Goal: Check status: Check status

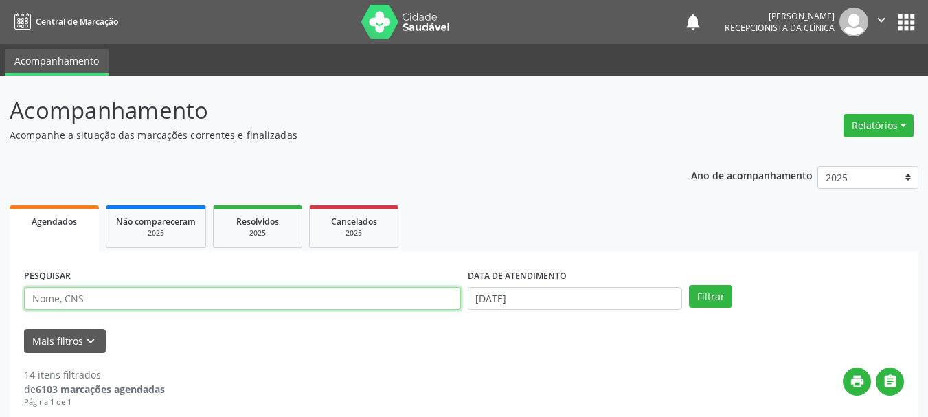
click at [98, 289] on input "text" at bounding box center [242, 298] width 437 height 23
type input "700004294027007"
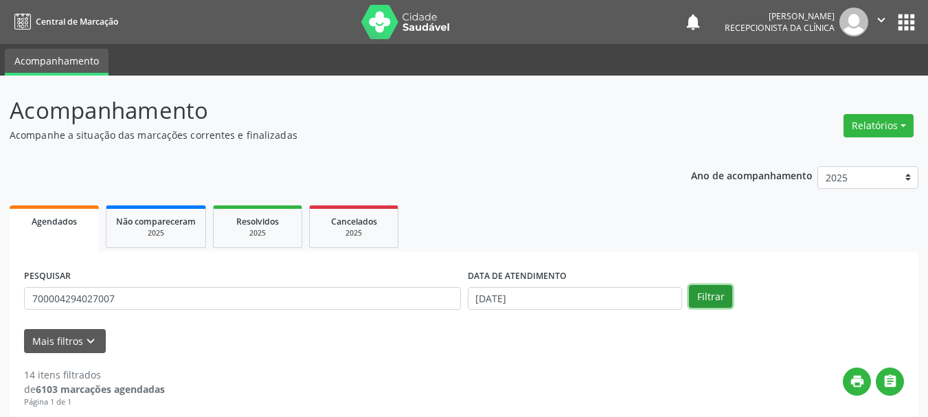
click at [713, 292] on button "Filtrar" at bounding box center [710, 296] width 43 height 23
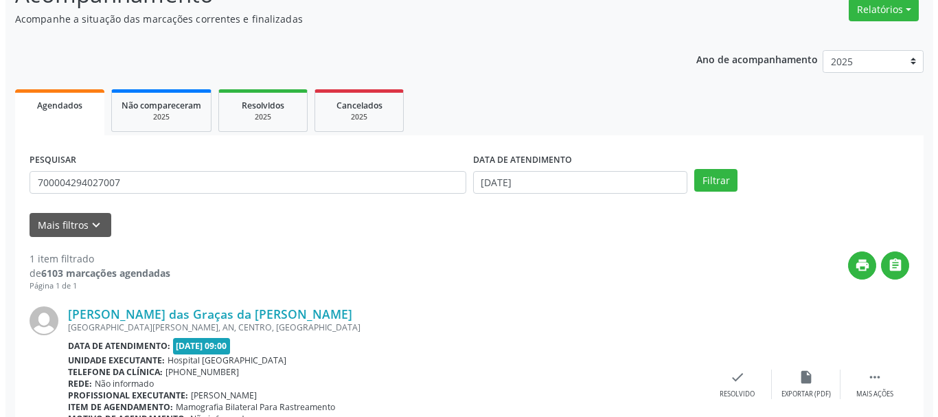
scroll to position [200, 0]
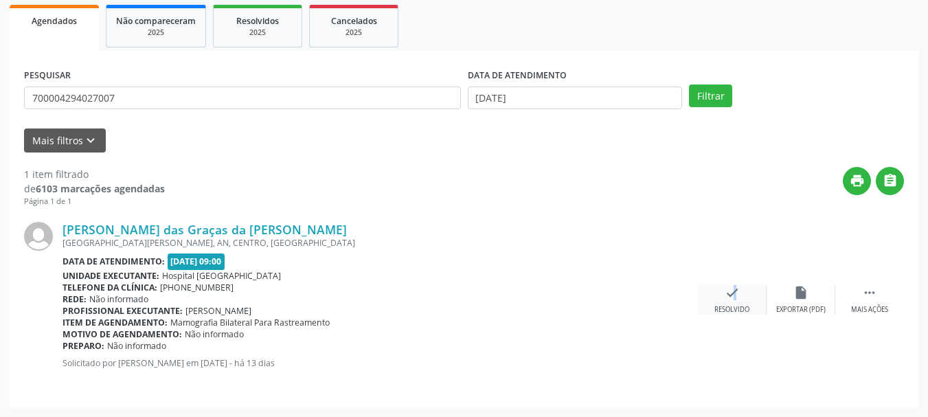
click at [726, 298] on icon "check" at bounding box center [731, 292] width 15 height 15
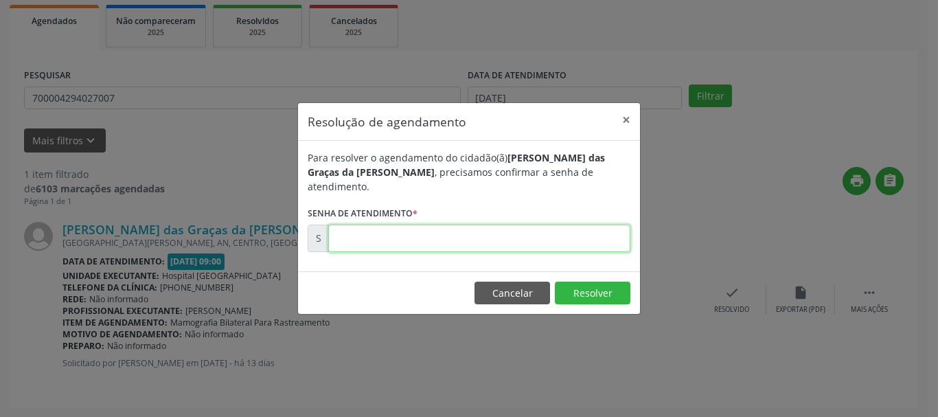
click at [415, 238] on input "text" at bounding box center [479, 238] width 302 height 27
type input "00179764"
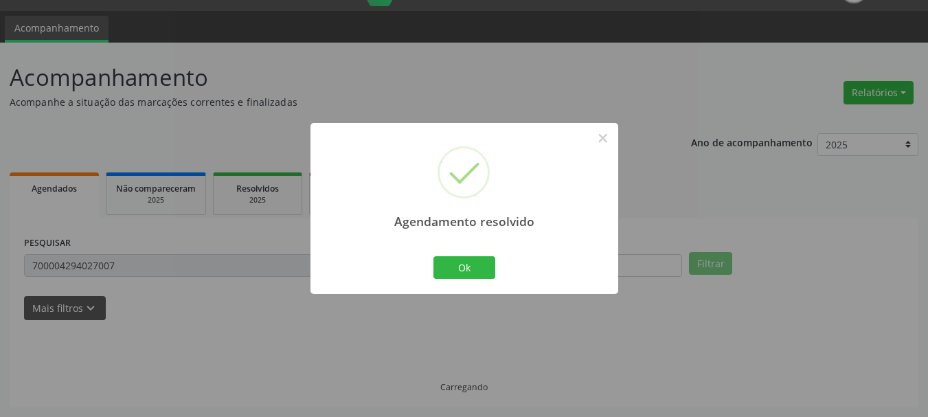
scroll to position [3, 0]
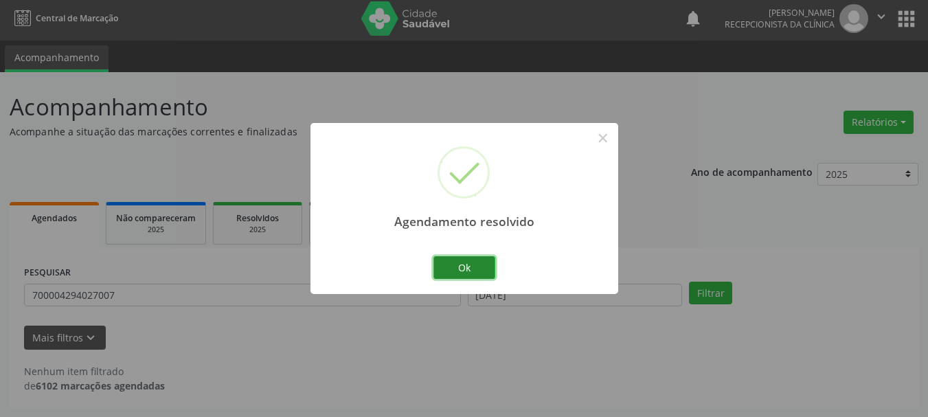
click at [469, 259] on button "Ok" at bounding box center [464, 267] width 62 height 23
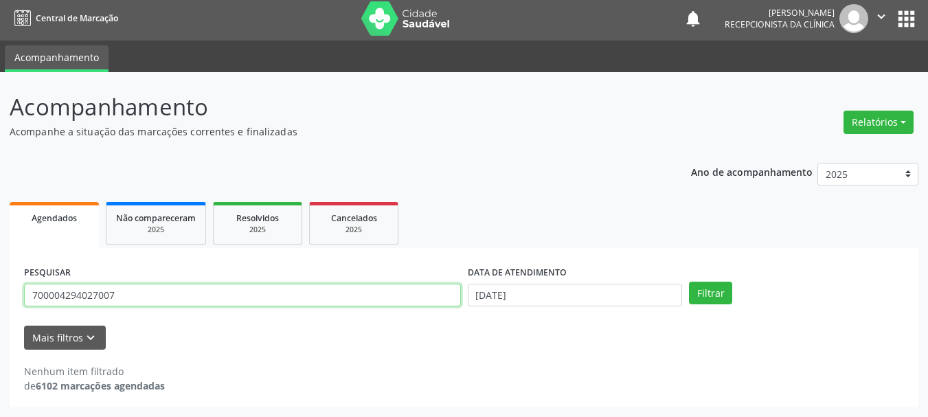
drag, startPoint x: 134, startPoint y: 299, endPoint x: 0, endPoint y: 329, distance: 137.1
click at [0, 329] on div "Acompanhamento Acompanhe a situação das marcações correntes e finalizadas Relat…" at bounding box center [464, 244] width 928 height 345
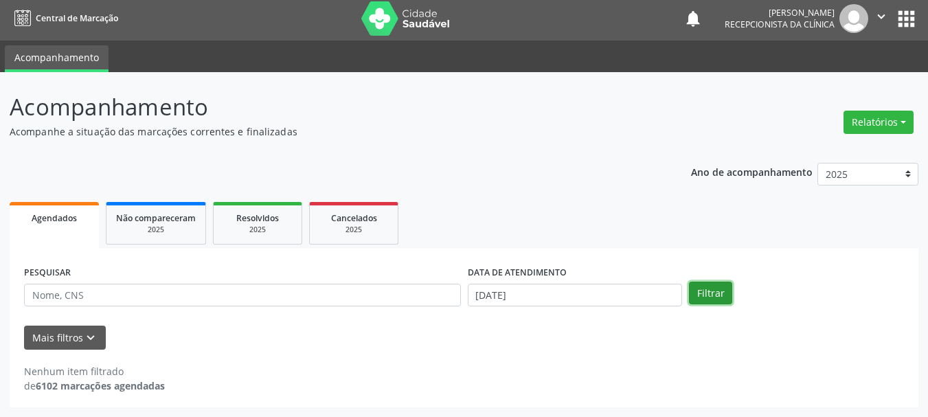
click at [704, 292] on button "Filtrar" at bounding box center [710, 292] width 43 height 23
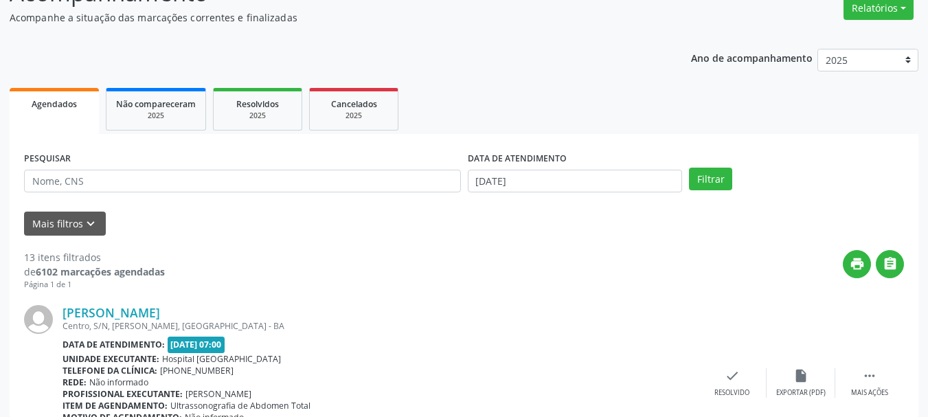
scroll to position [0, 0]
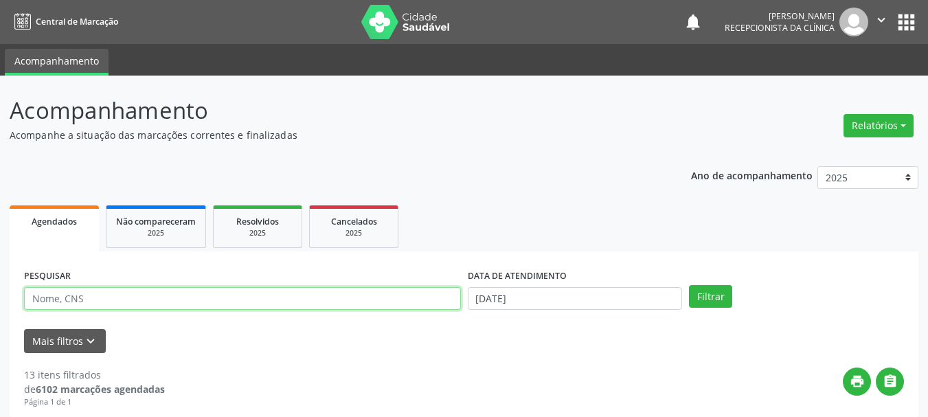
click at [103, 299] on input "text" at bounding box center [242, 298] width 437 height 23
type input "708406273198760"
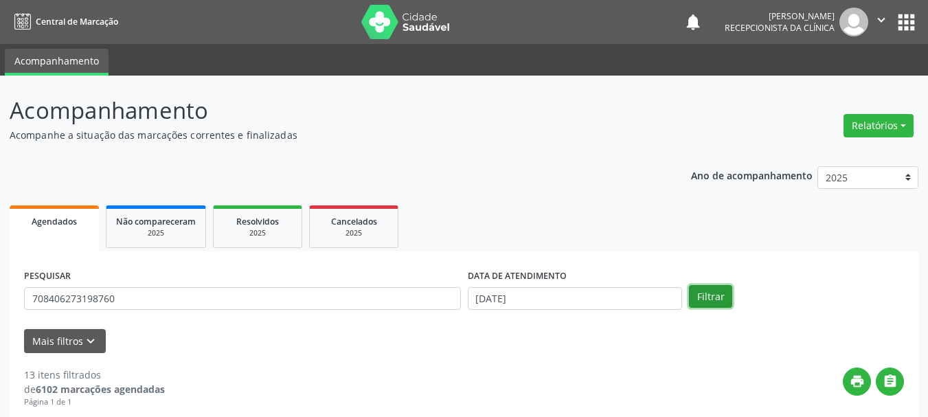
click at [702, 295] on button "Filtrar" at bounding box center [710, 296] width 43 height 23
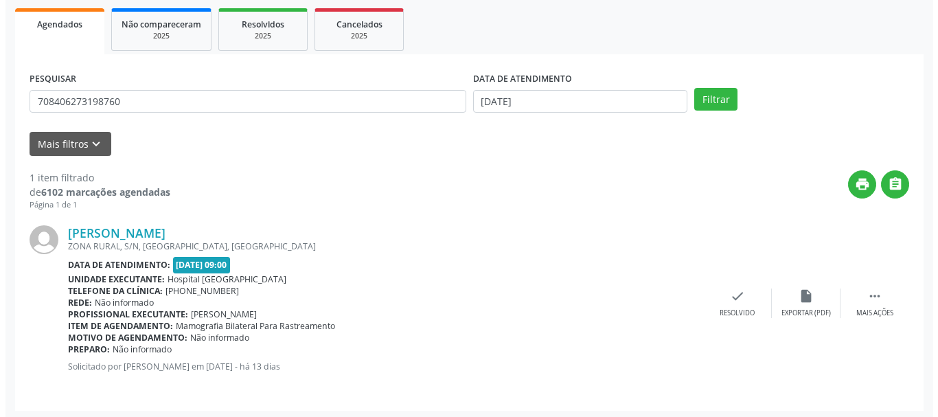
scroll to position [200, 0]
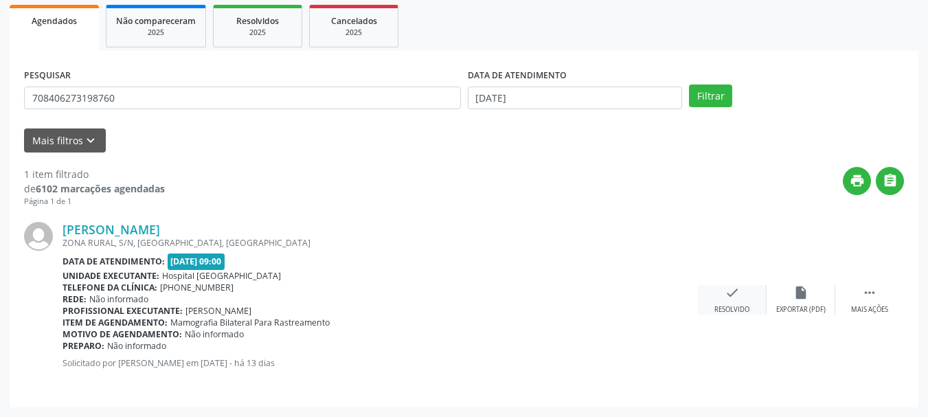
click at [729, 297] on icon "check" at bounding box center [731, 292] width 15 height 15
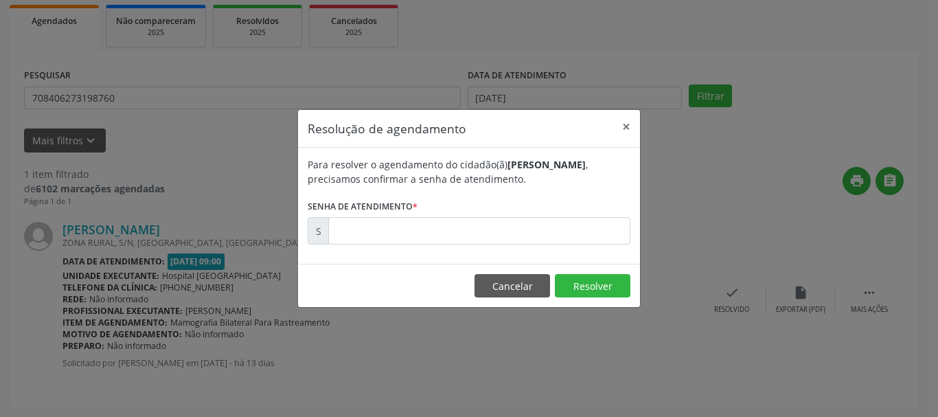
click at [465, 248] on div "Para resolver o agendamento do cidadão(ã) [PERSON_NAME] , precisamos confirmar …" at bounding box center [469, 206] width 342 height 116
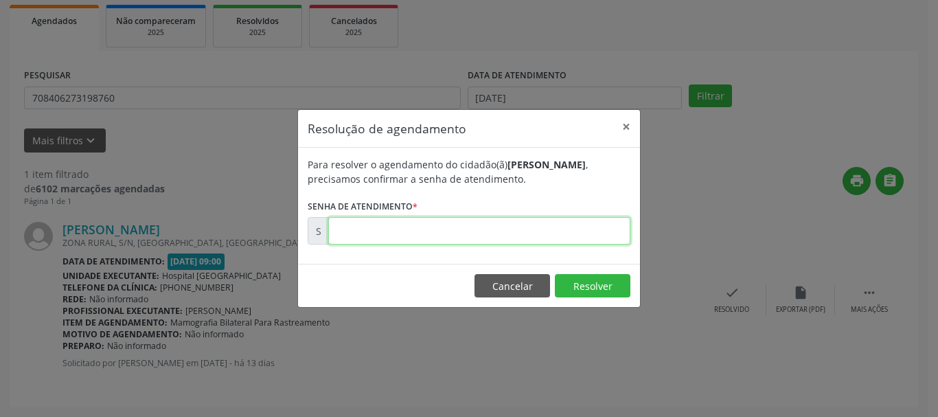
click at [459, 235] on input "text" at bounding box center [479, 230] width 302 height 27
type input "00179799"
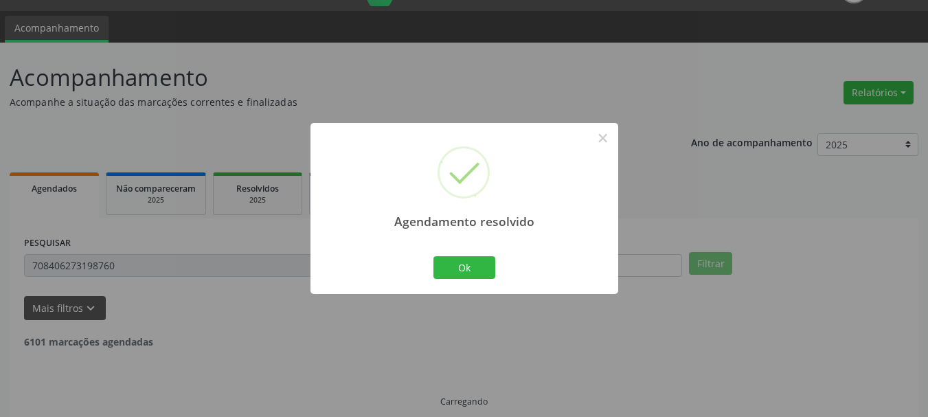
scroll to position [3, 0]
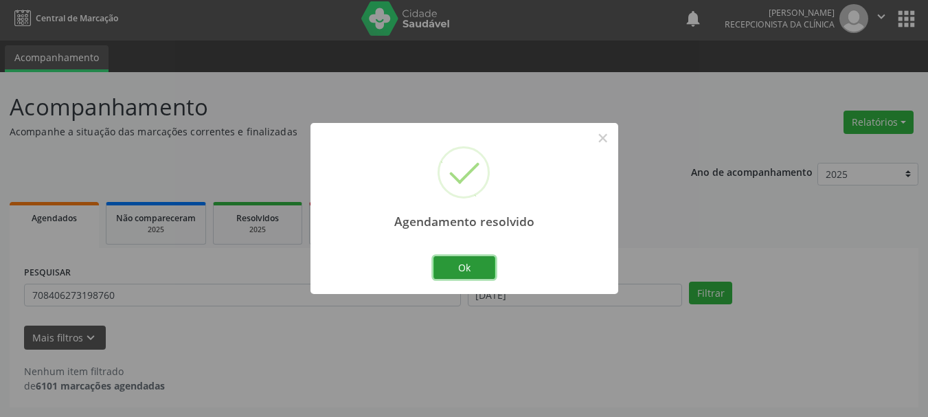
click at [485, 278] on button "Ok" at bounding box center [464, 267] width 62 height 23
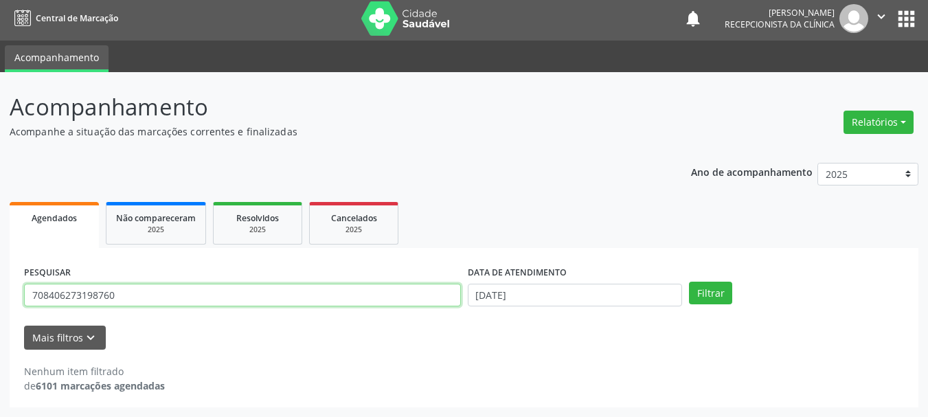
drag, startPoint x: 157, startPoint y: 303, endPoint x: 0, endPoint y: 354, distance: 164.6
click at [0, 354] on div "Acompanhamento Acompanhe a situação das marcações correntes e finalizadas Relat…" at bounding box center [464, 244] width 928 height 345
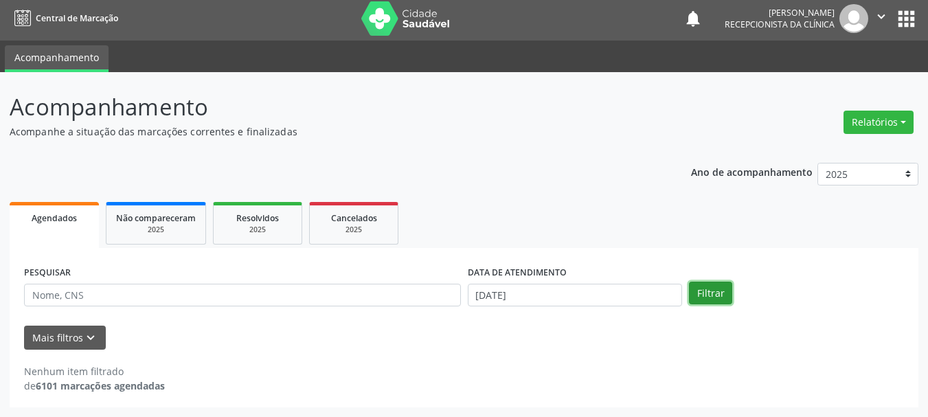
click at [709, 286] on button "Filtrar" at bounding box center [710, 292] width 43 height 23
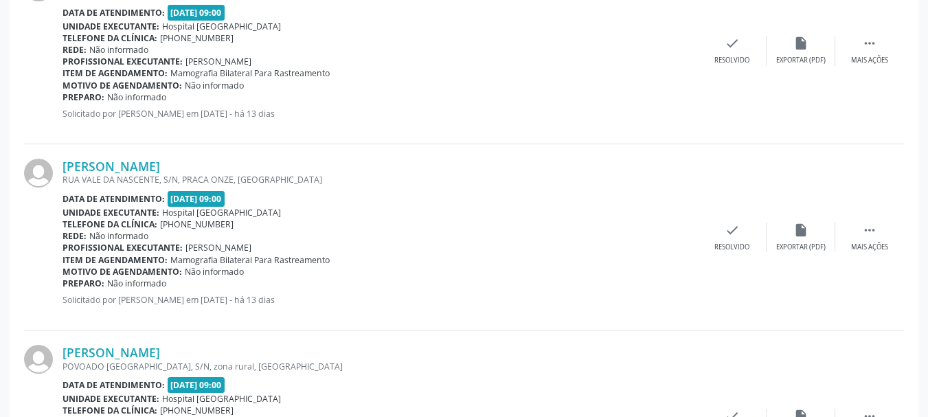
scroll to position [1009, 0]
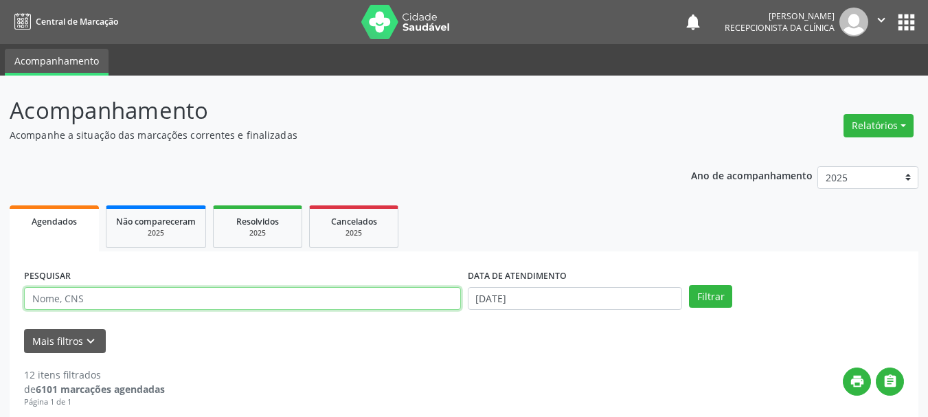
click at [120, 295] on input "text" at bounding box center [242, 298] width 437 height 23
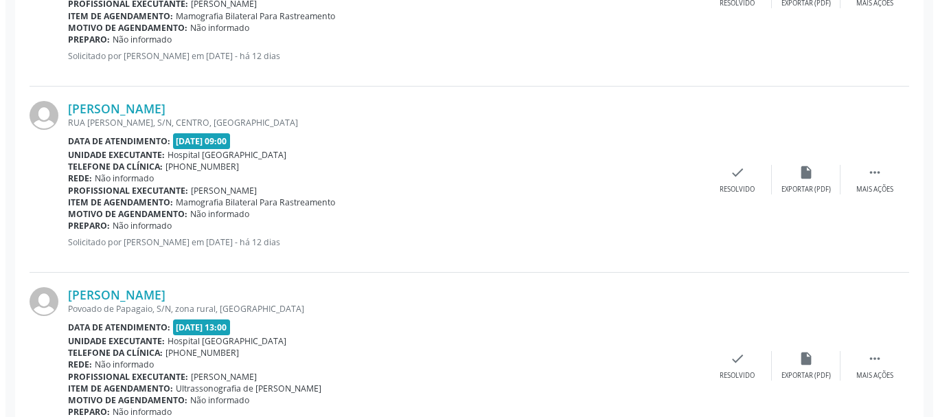
scroll to position [1442, 0]
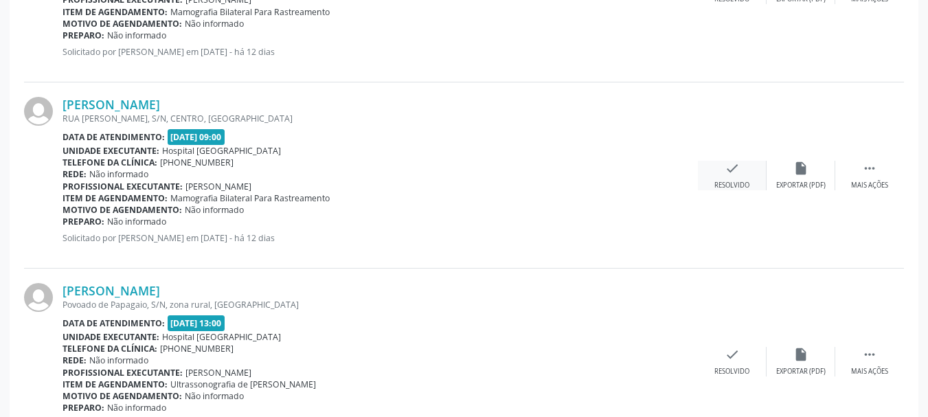
click at [739, 178] on div "check Resolvido" at bounding box center [732, 176] width 69 height 30
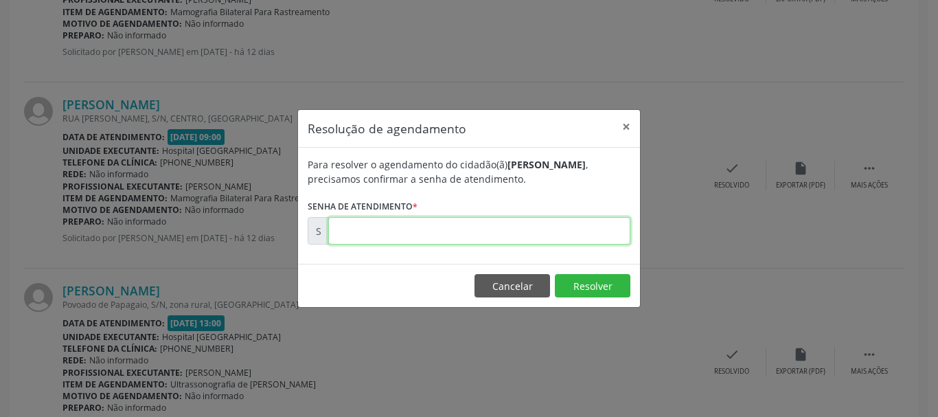
drag, startPoint x: 400, startPoint y: 237, endPoint x: 400, endPoint y: 246, distance: 9.6
click at [400, 246] on div "Para resolver o agendamento do cidadão(ã) Arlete Curaca Silva , precisamos conf…" at bounding box center [469, 206] width 342 height 116
type input "00180045"
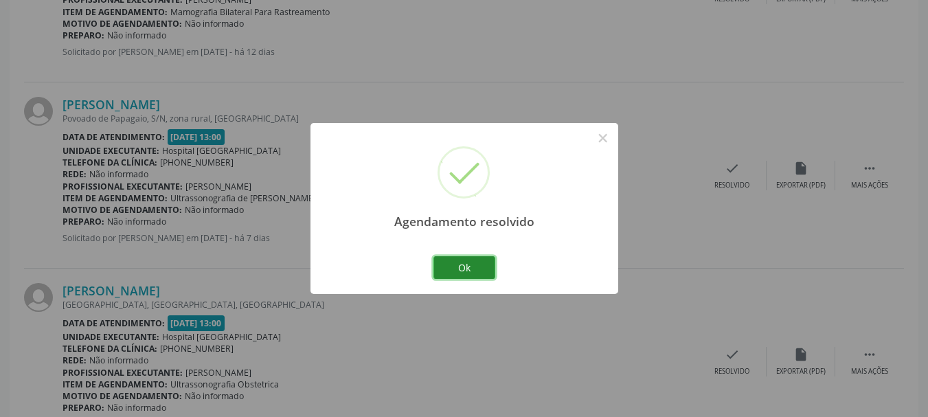
click at [477, 266] on button "Ok" at bounding box center [464, 267] width 62 height 23
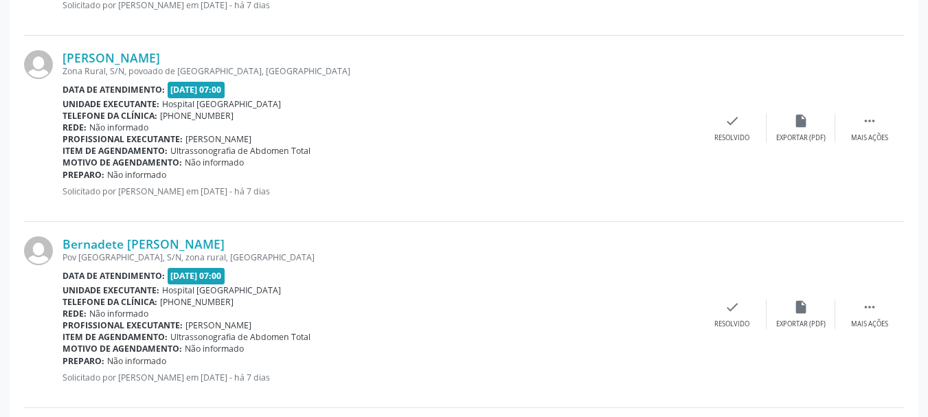
scroll to position [412, 0]
